Goal: Task Accomplishment & Management: Manage account settings

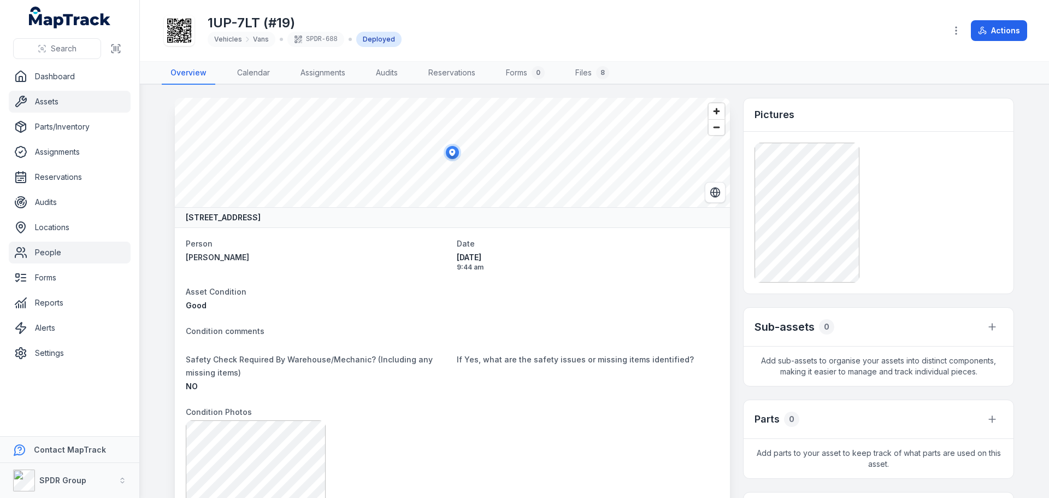
click at [42, 256] on link "People" at bounding box center [70, 253] width 122 height 22
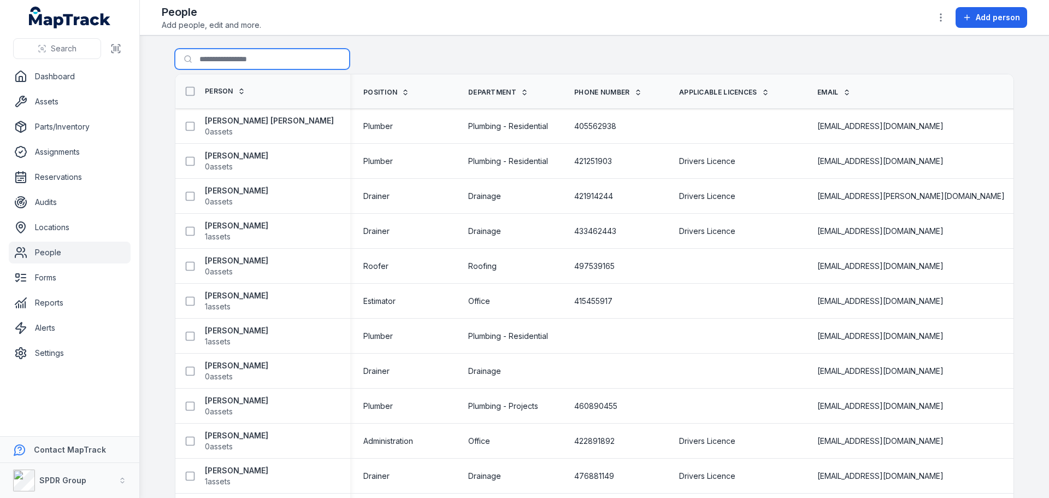
click at [228, 55] on input "Search for people" at bounding box center [262, 59] width 175 height 21
type input "*****"
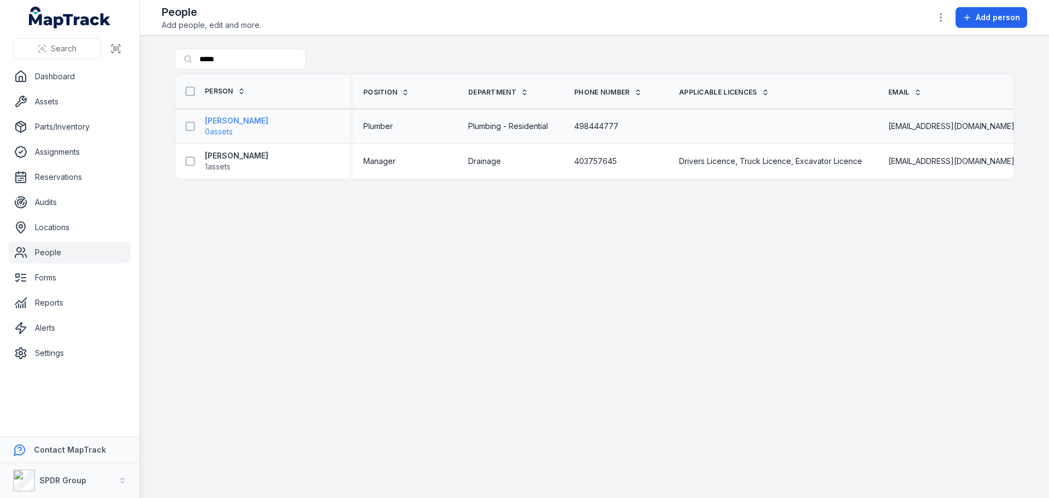
click at [230, 121] on strong "[PERSON_NAME]" at bounding box center [236, 120] width 63 height 11
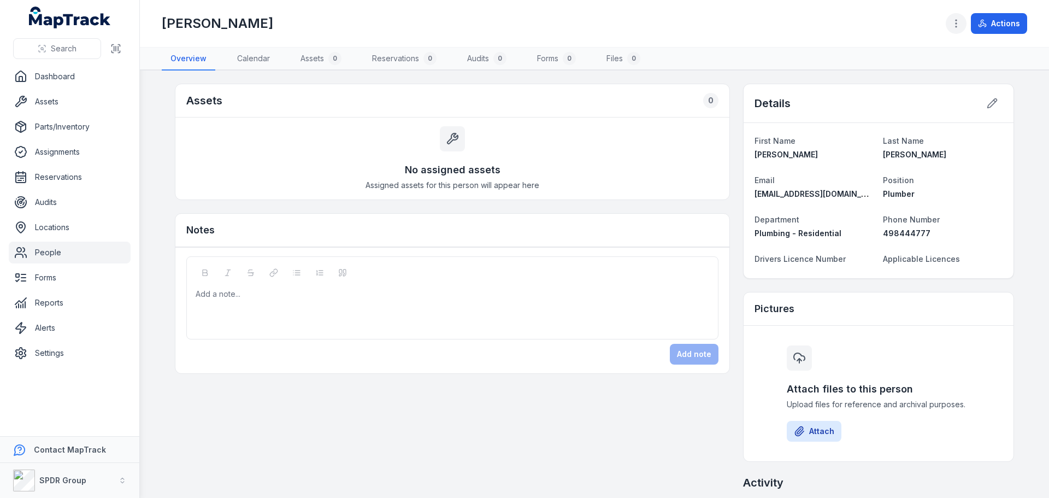
click at [956, 23] on icon "button" at bounding box center [956, 23] width 11 height 11
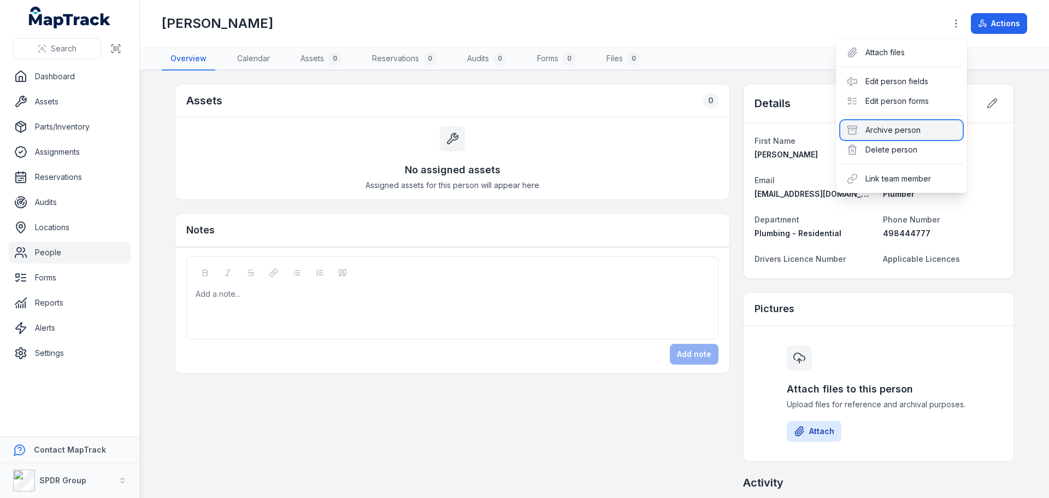
click at [900, 132] on div "Archive person" at bounding box center [901, 130] width 122 height 20
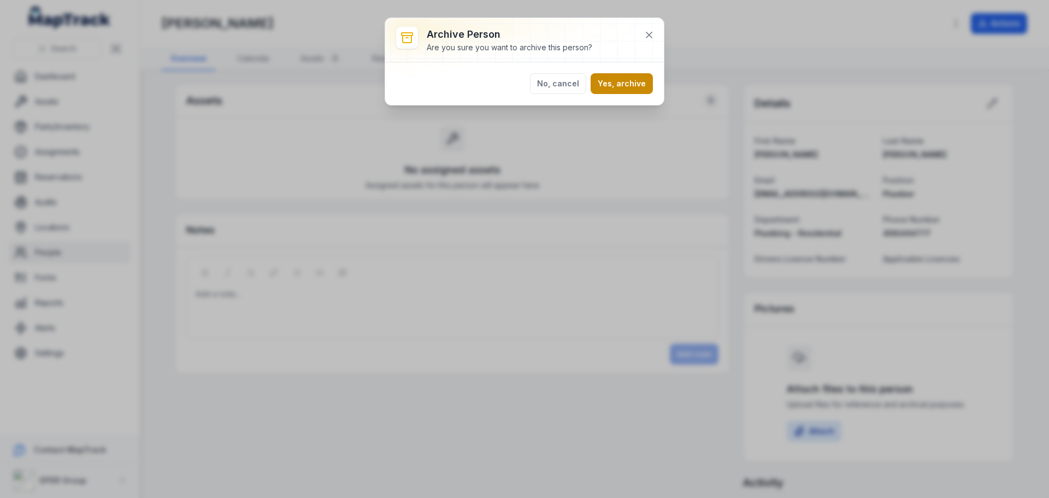
click at [633, 82] on button "Yes, archive" at bounding box center [622, 83] width 62 height 21
